Goal: Task Accomplishment & Management: Manage account settings

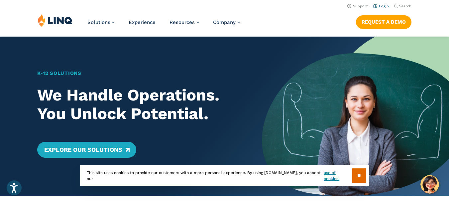
click at [384, 5] on link "Login" at bounding box center [381, 6] width 16 height 4
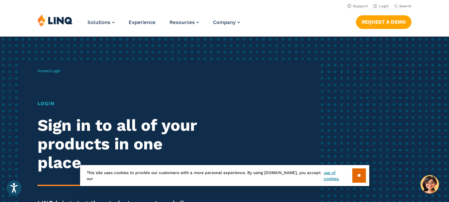
click at [356, 173] on input "**" at bounding box center [359, 175] width 14 height 14
